Goal: Book appointment/travel/reservation

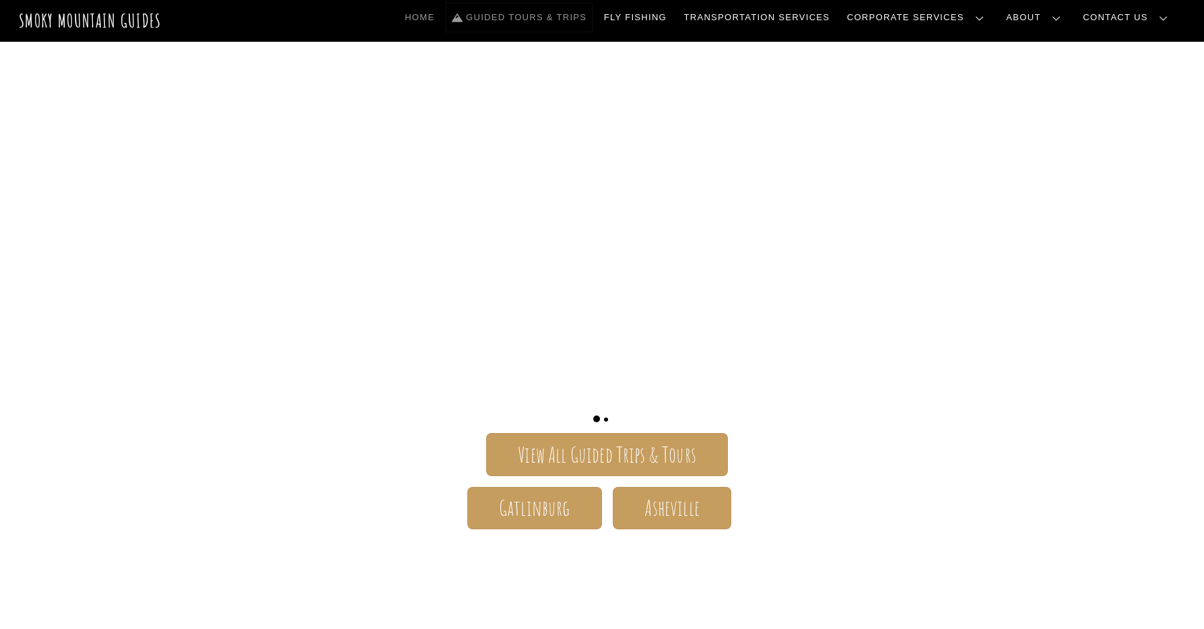
click at [589, 18] on link "Guided Tours & Trips" at bounding box center [518, 17] width 145 height 28
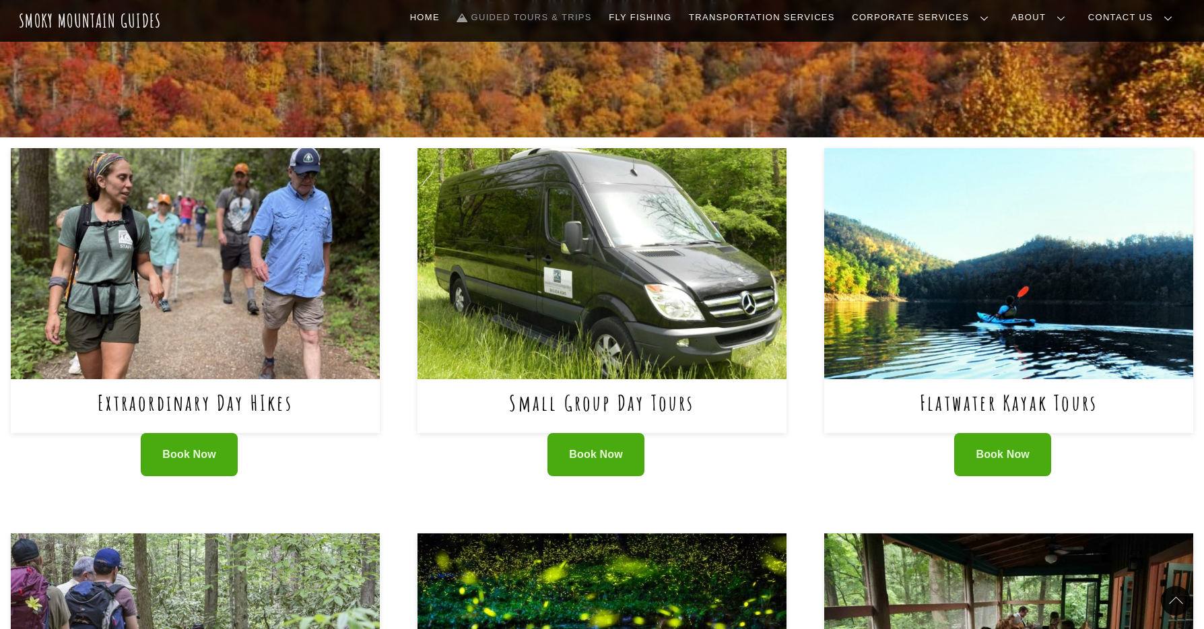
scroll to position [458, 0]
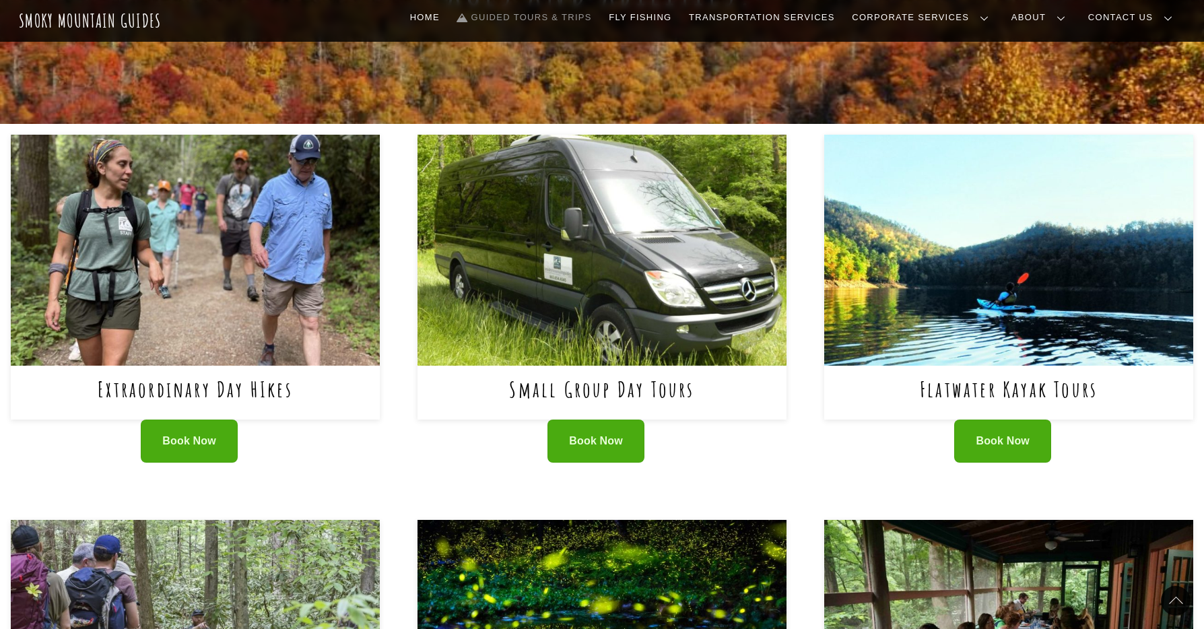
click at [220, 372] on div "Extraordinary Day HIkes" at bounding box center [195, 393] width 369 height 54
click at [220, 377] on link "Extraordinary Day HIkes" at bounding box center [195, 389] width 195 height 28
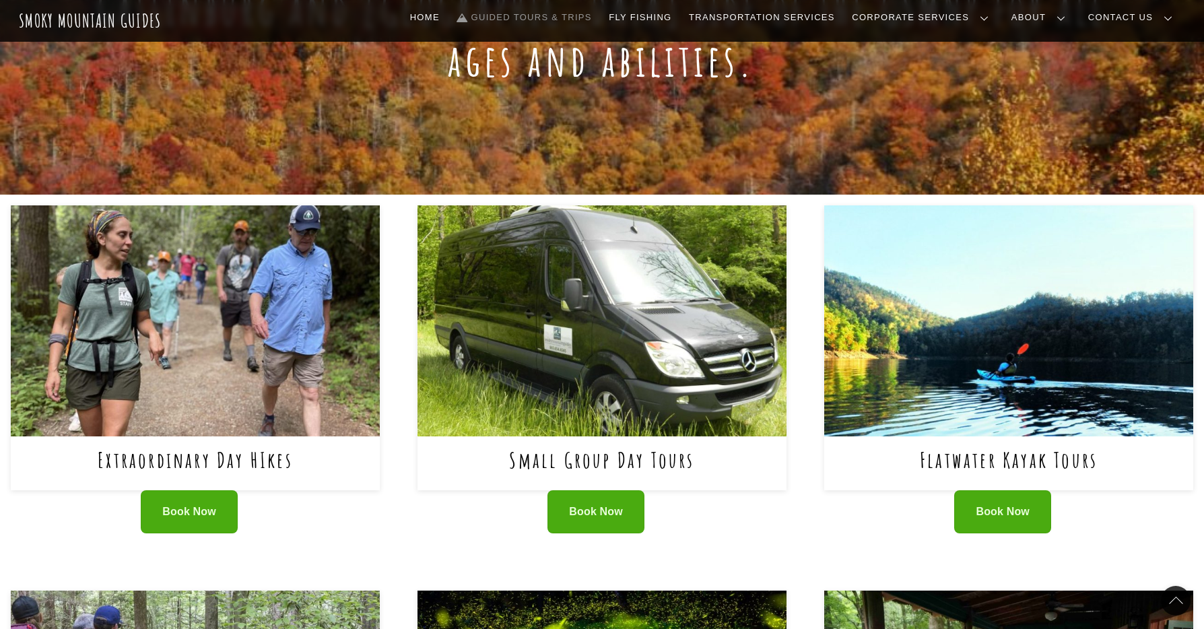
scroll to position [607, 0]
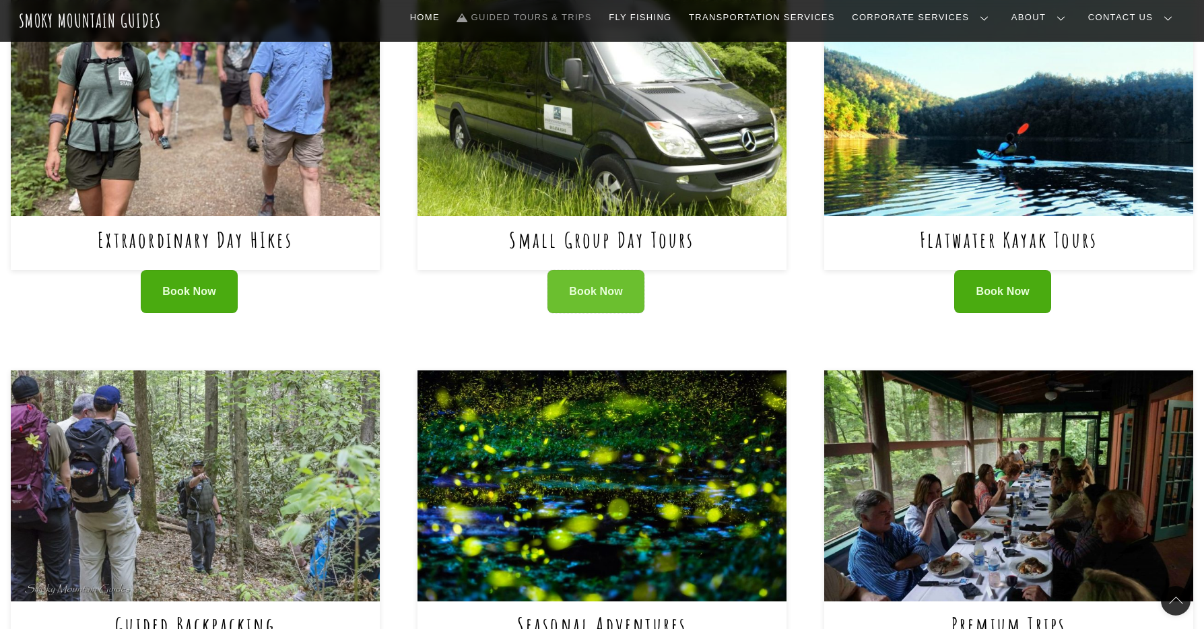
click at [570, 286] on span "Book Now" at bounding box center [596, 292] width 54 height 14
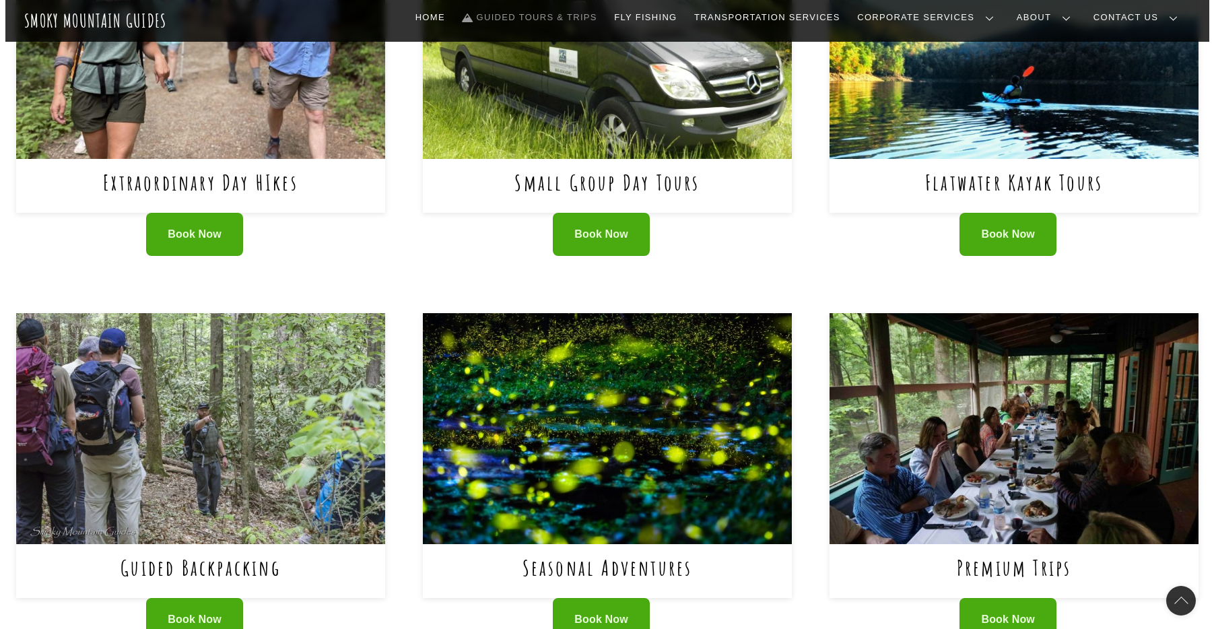
scroll to position [853, 0]
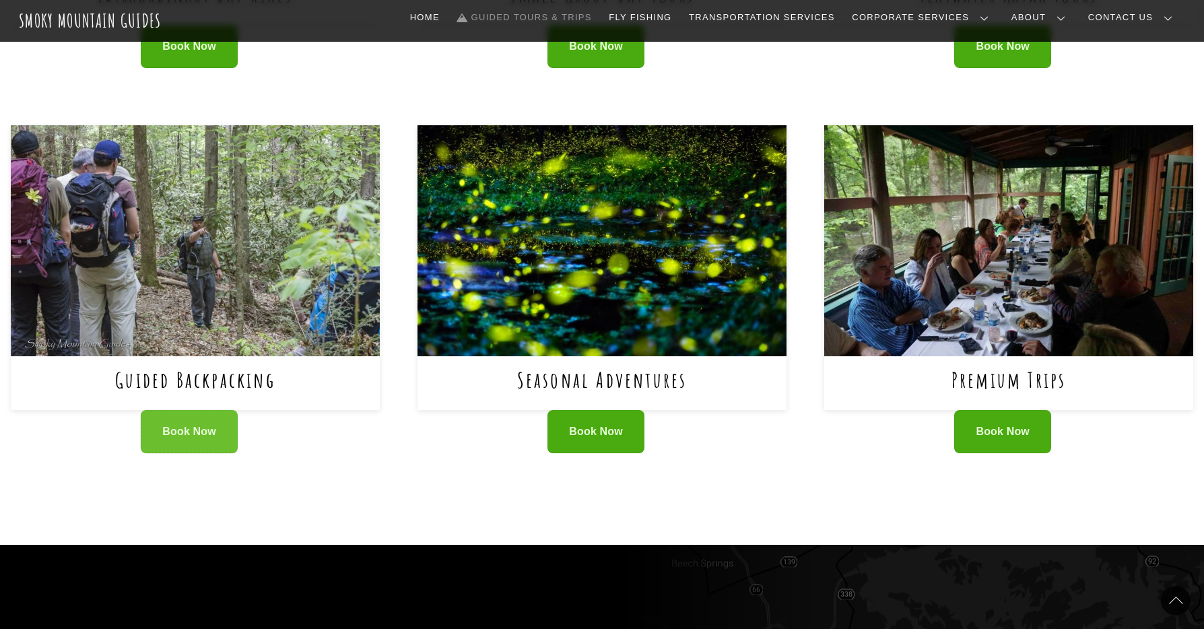
click at [211, 413] on link "Book Now" at bounding box center [189, 432] width 97 height 44
click at [612, 386] on link "Seasonal Adventures" at bounding box center [602, 380] width 170 height 28
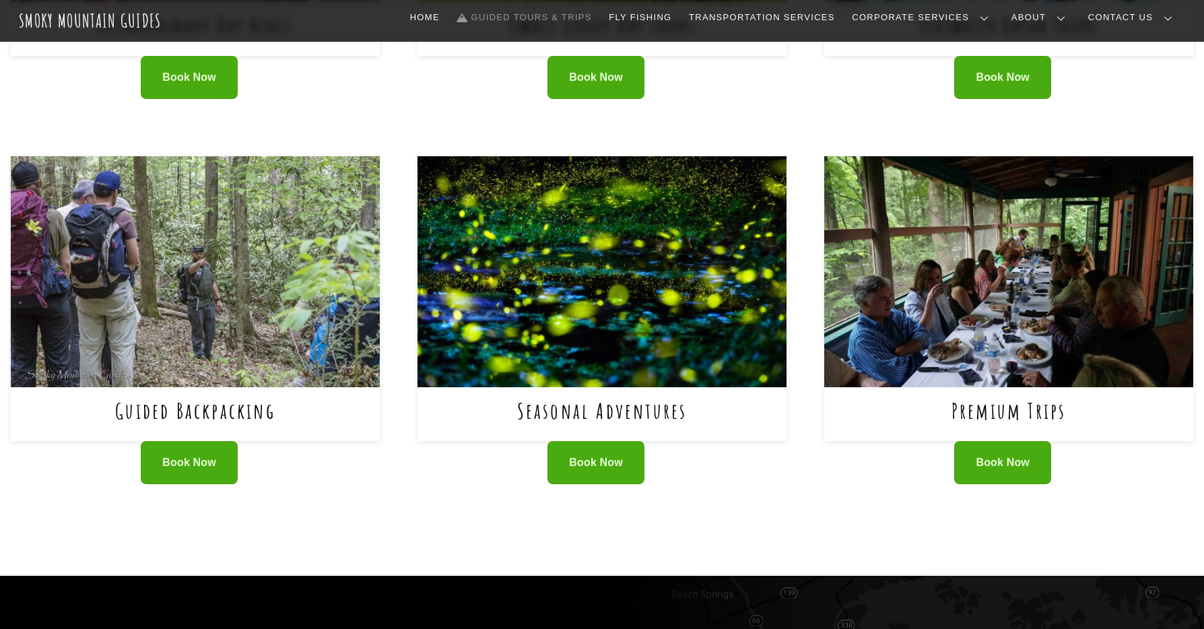
scroll to position [770, 0]
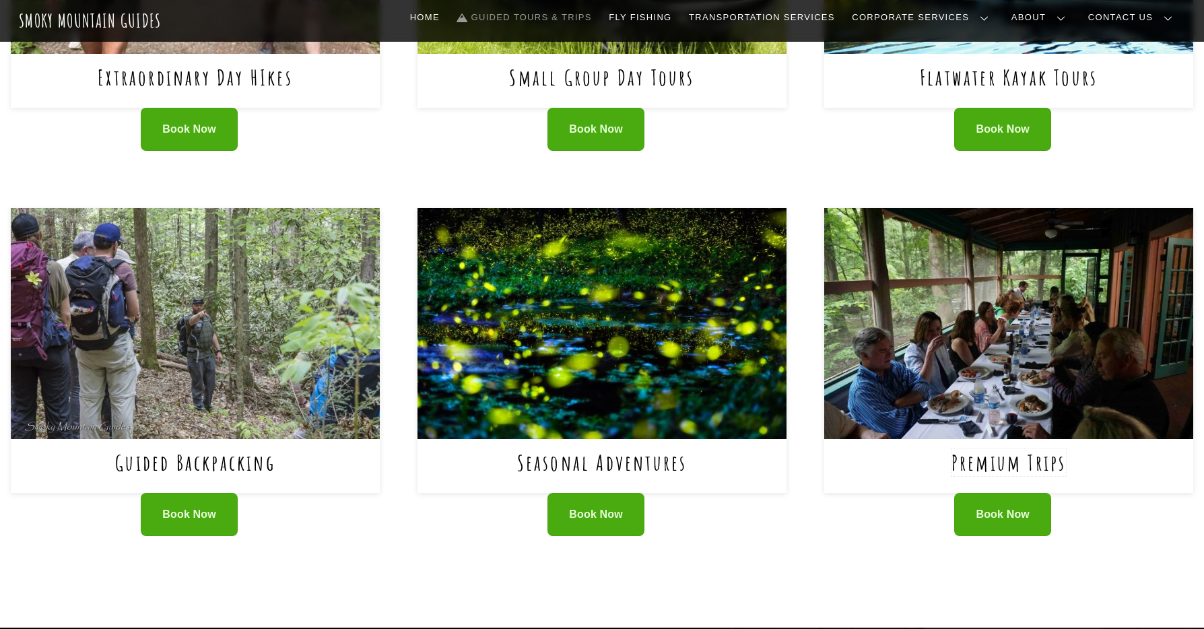
click at [978, 450] on link "Premium Trips" at bounding box center [1008, 462] width 115 height 28
